Goal: Task Accomplishment & Management: Use online tool/utility

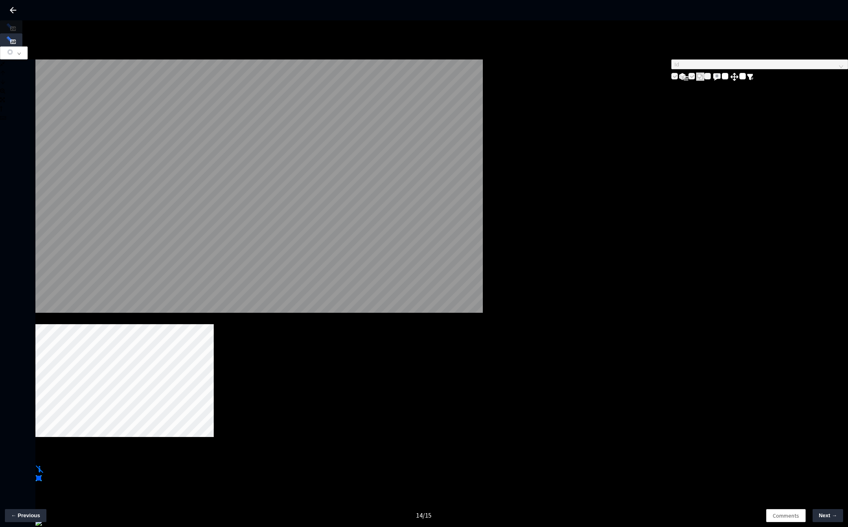
click at [483, 228] on div at bounding box center [258, 187] width 447 height 256
click at [28, 46] on button "button" at bounding box center [14, 52] width 28 height 13
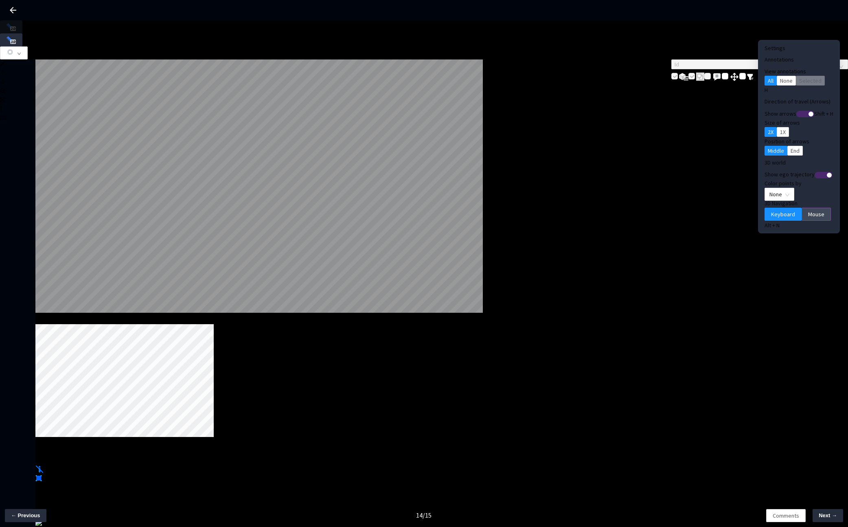
click at [597, 208] on button "Mouse" at bounding box center [816, 214] width 29 height 13
click at [14, 48] on icon "button" at bounding box center [10, 51] width 7 height 7
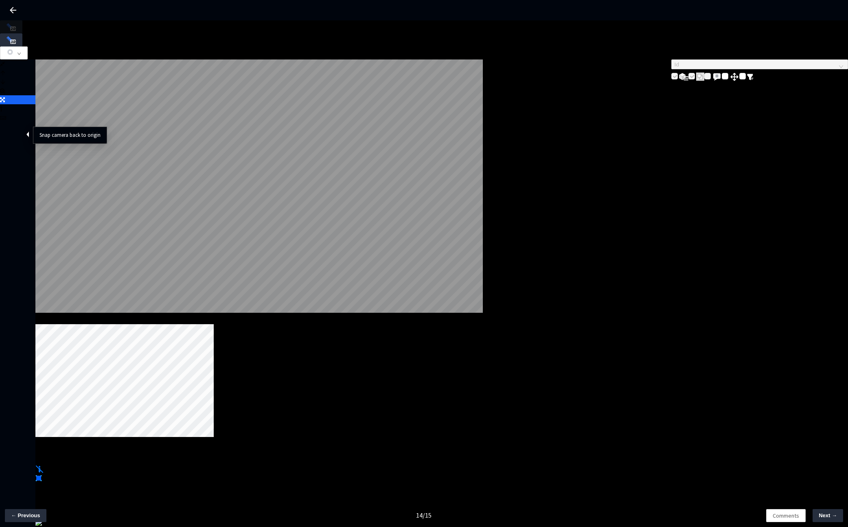
click at [5, 103] on icon at bounding box center [2, 100] width 5 height 6
click at [5, 61] on icon at bounding box center [2, 64] width 5 height 6
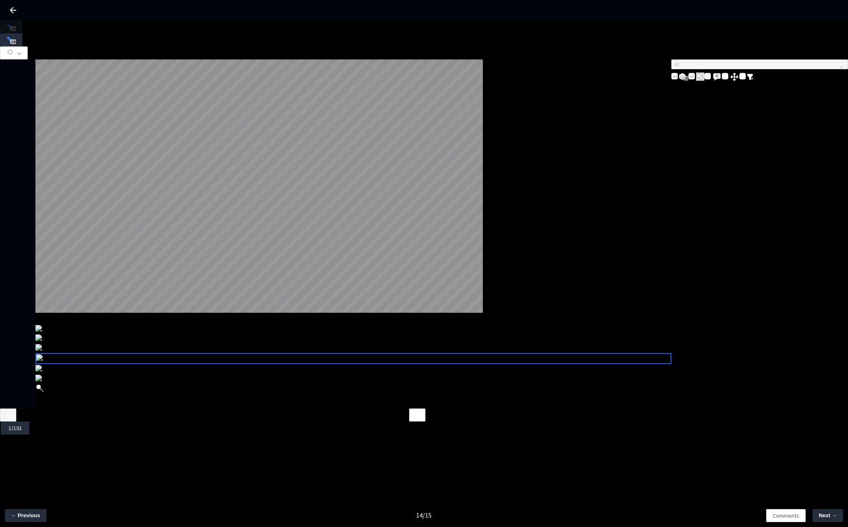
click at [597, 329] on div "Frames Aggregated: 101 L W H cam_lane_change_right 4 / 6 Id" at bounding box center [424, 233] width 848 height 349
click at [597, 324] on div "4 / 6" at bounding box center [353, 363] width 636 height 79
drag, startPoint x: 669, startPoint y: 325, endPoint x: 684, endPoint y: 342, distance: 22.8
click at [597, 342] on div "Frames Aggregated: 101 L W H cam_lane_change_right 4 / 6 Id" at bounding box center [424, 233] width 848 height 349
click at [597, 340] on div "Id" at bounding box center [759, 233] width 177 height 349
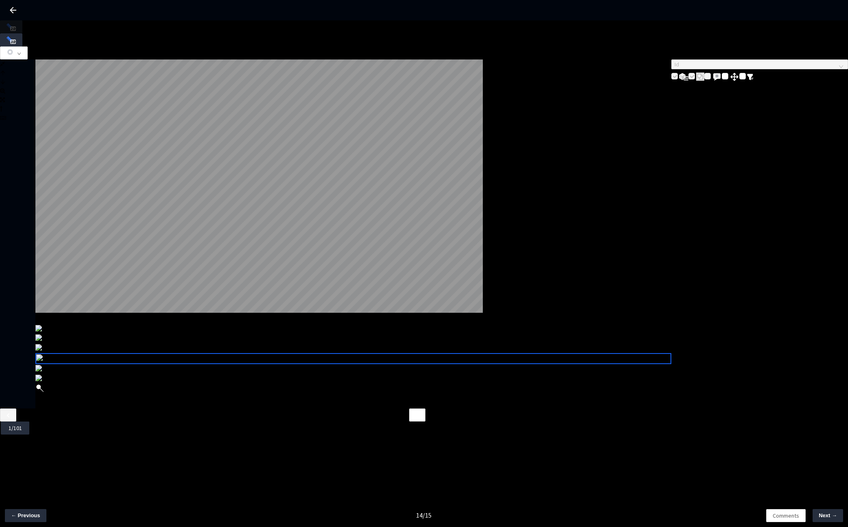
click at [276, 370] on div "Frames Aggregated: 101 L W H cam_lane_change_right 4 / 6 Id Image Frame : 64 1/…" at bounding box center [424, 283] width 848 height 527
click at [28, 46] on button "button" at bounding box center [14, 52] width 28 height 13
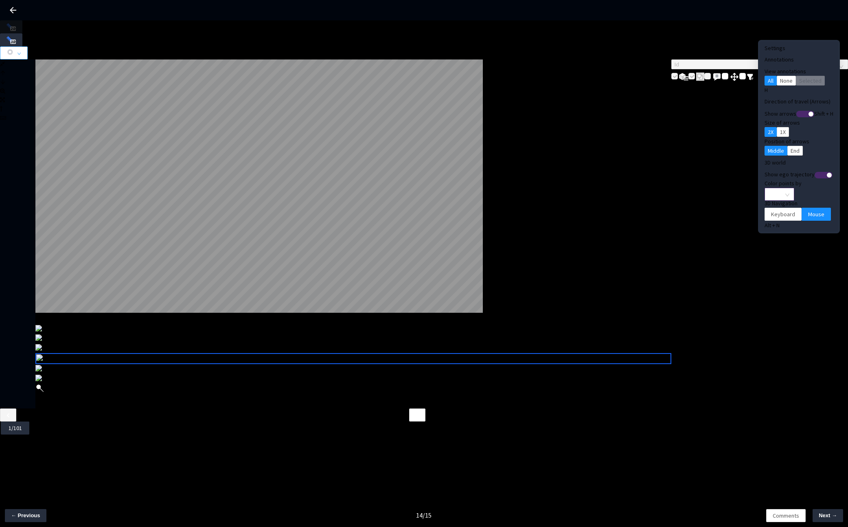
click at [597, 188] on span "None" at bounding box center [780, 194] width 20 height 12
click at [597, 211] on div "Point Intensity" at bounding box center [765, 206] width 27 height 9
click at [14, 48] on icon "button" at bounding box center [10, 51] width 7 height 7
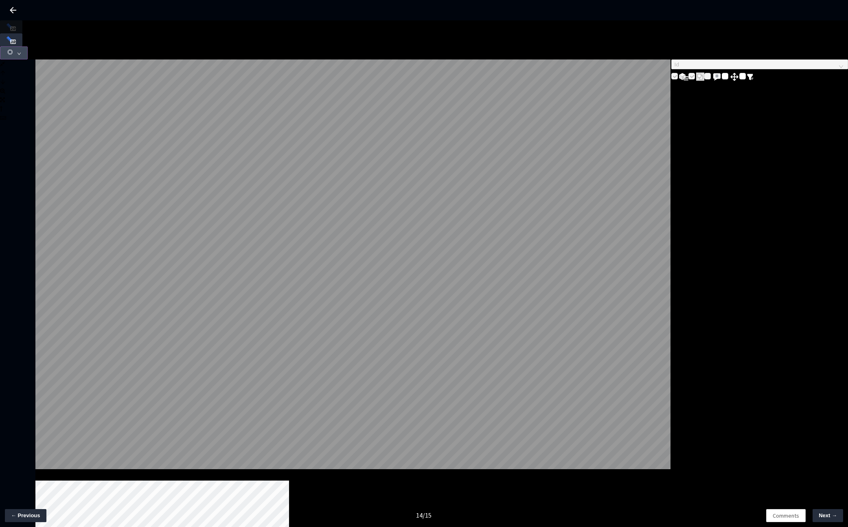
click at [28, 46] on button "button" at bounding box center [14, 52] width 28 height 13
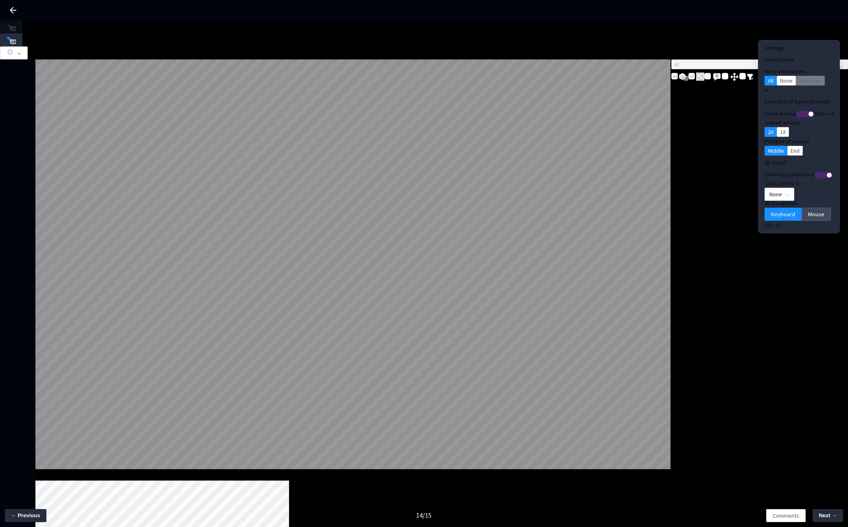
click at [808, 210] on span "Mouse" at bounding box center [816, 214] width 16 height 9
click at [771, 188] on span "None" at bounding box center [780, 194] width 20 height 12
click at [764, 211] on div "Point Intensity" at bounding box center [766, 206] width 37 height 10
click at [28, 46] on button "button" at bounding box center [14, 52] width 28 height 13
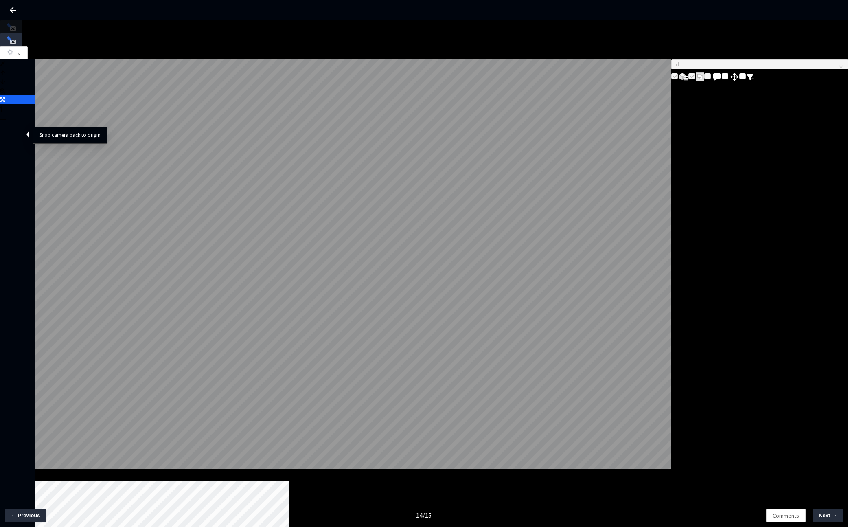
click at [5, 103] on icon at bounding box center [2, 100] width 5 height 6
click at [5, 61] on icon at bounding box center [2, 64] width 5 height 6
click at [20, 59] on div at bounding box center [17, 63] width 35 height 9
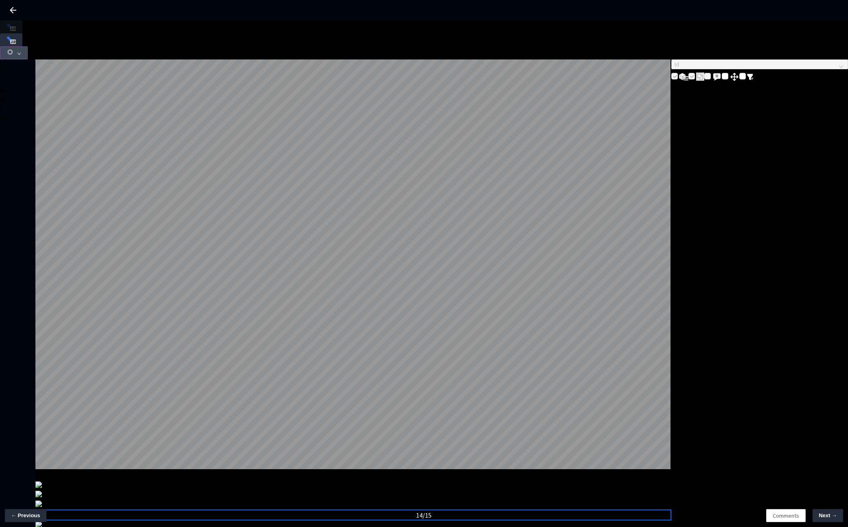
click at [28, 46] on button "button" at bounding box center [14, 52] width 28 height 13
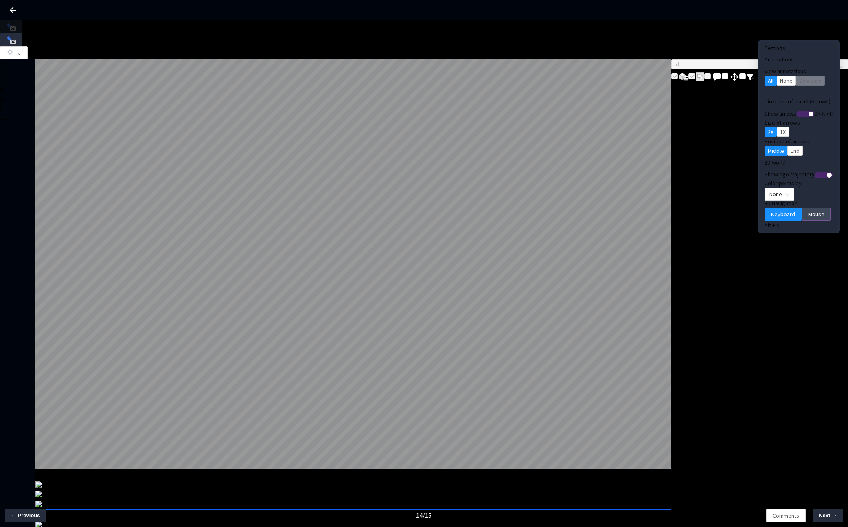
click at [802, 208] on button "Mouse" at bounding box center [816, 214] width 29 height 13
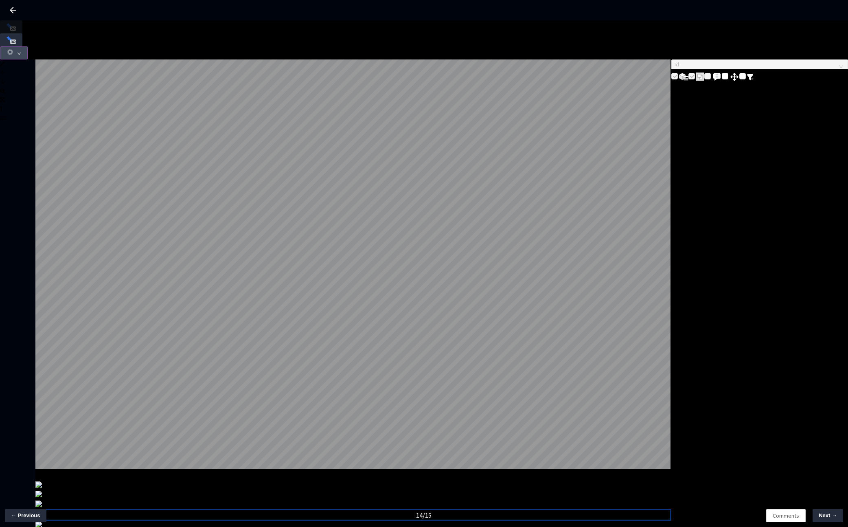
click at [28, 46] on button "button" at bounding box center [14, 52] width 28 height 13
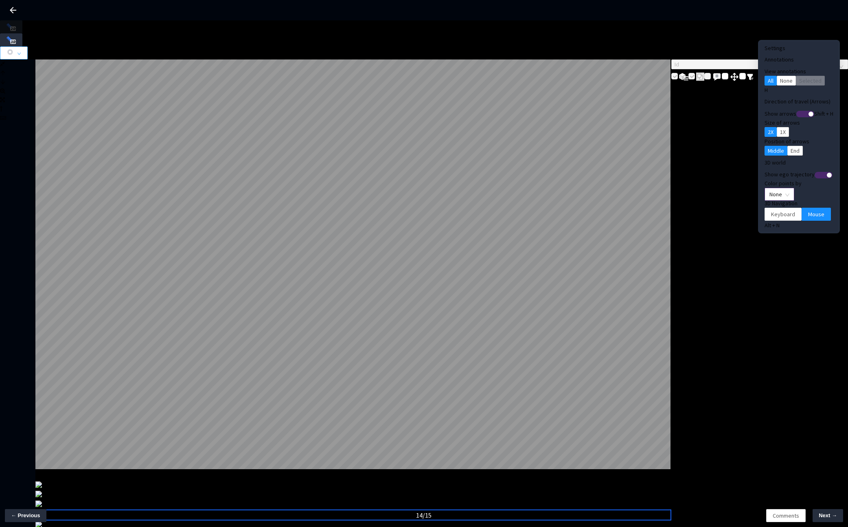
click at [770, 188] on span "None" at bounding box center [780, 194] width 20 height 12
click at [763, 211] on div "Point Intensity" at bounding box center [766, 206] width 37 height 10
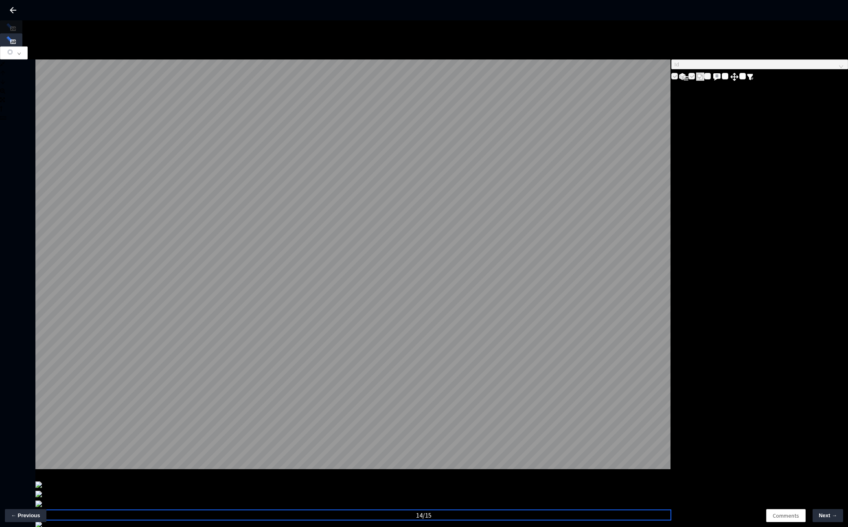
click at [729, 82] on div "Id" at bounding box center [759, 70] width 177 height 22
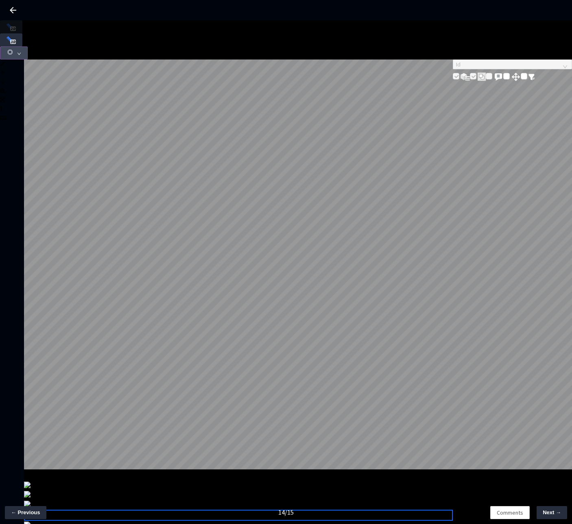
click at [14, 48] on icon "button" at bounding box center [10, 51] width 7 height 7
